Goal: Transaction & Acquisition: Purchase product/service

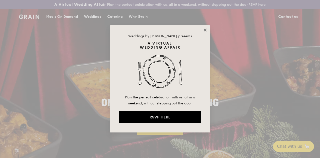
click at [205, 30] on icon at bounding box center [205, 30] width 3 height 3
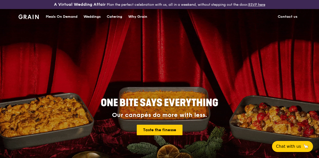
click at [52, 23] on div "Meals On Demand" at bounding box center [62, 16] width 32 height 15
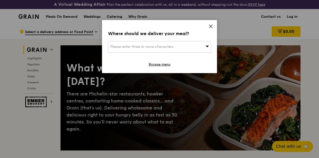
click at [189, 43] on div "Please enter three or more characters" at bounding box center [159, 47] width 103 height 12
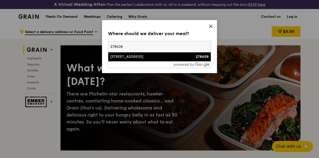
type input "278608"
click at [160, 57] on div "[STREET_ADDRESS]" at bounding box center [147, 56] width 74 height 5
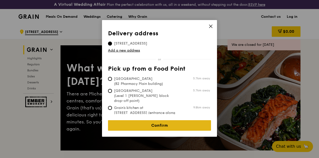
click at [157, 121] on link "Confirm" at bounding box center [159, 125] width 103 height 11
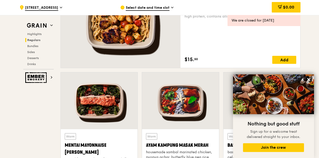
scroll to position [455, 0]
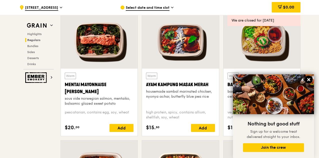
click at [307, 77] on button at bounding box center [309, 80] width 8 height 8
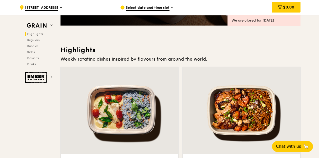
scroll to position [192, 0]
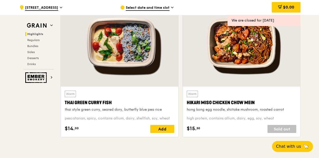
click at [139, 62] on div at bounding box center [120, 43] width 118 height 87
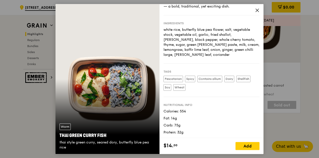
scroll to position [0, 0]
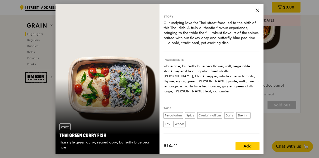
click at [256, 10] on icon at bounding box center [257, 10] width 5 height 5
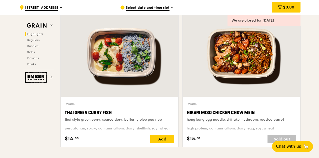
scroll to position [180, 0]
